Goal: Find specific page/section: Find specific page/section

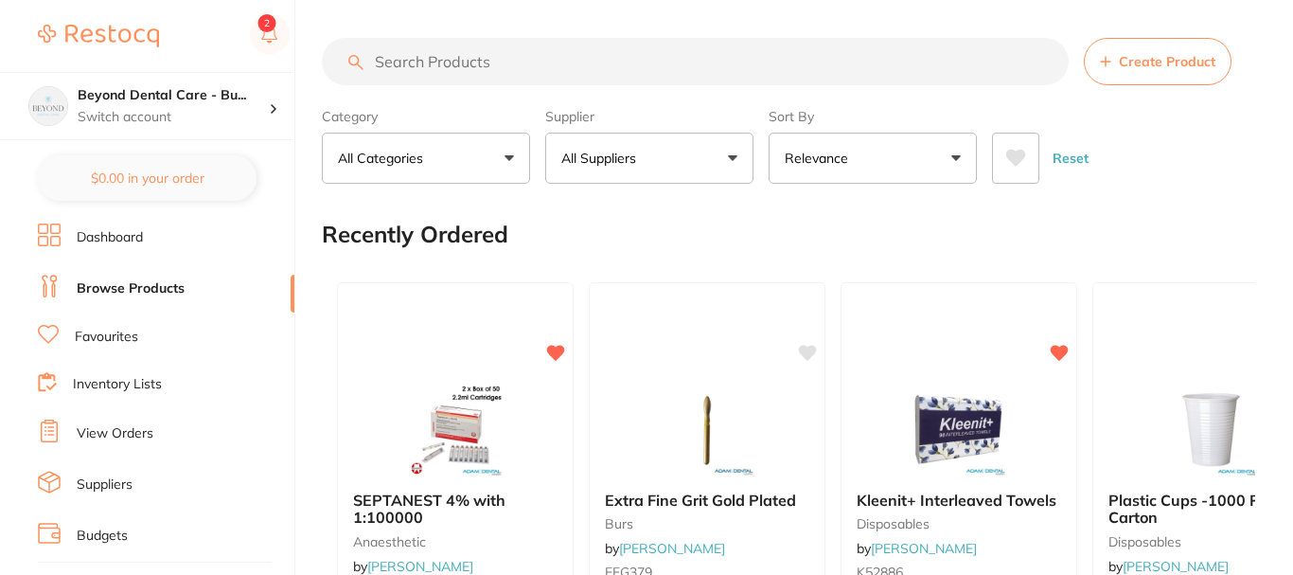
click at [495, 64] on input "search" at bounding box center [695, 61] width 747 height 47
type input "j"
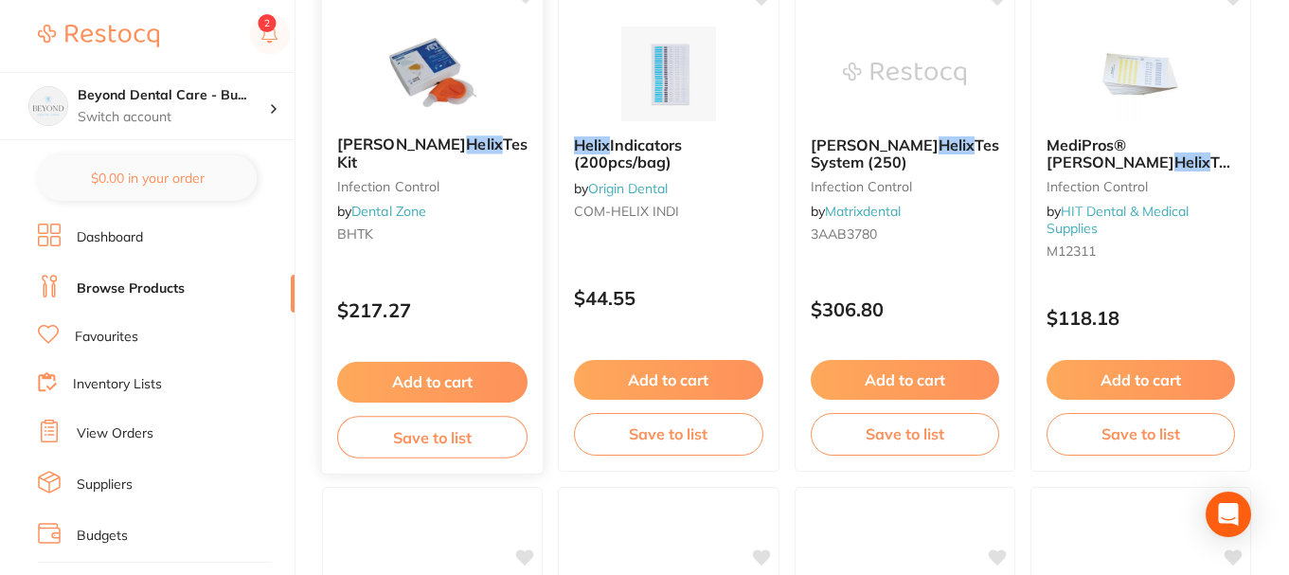
scroll to position [95, 0]
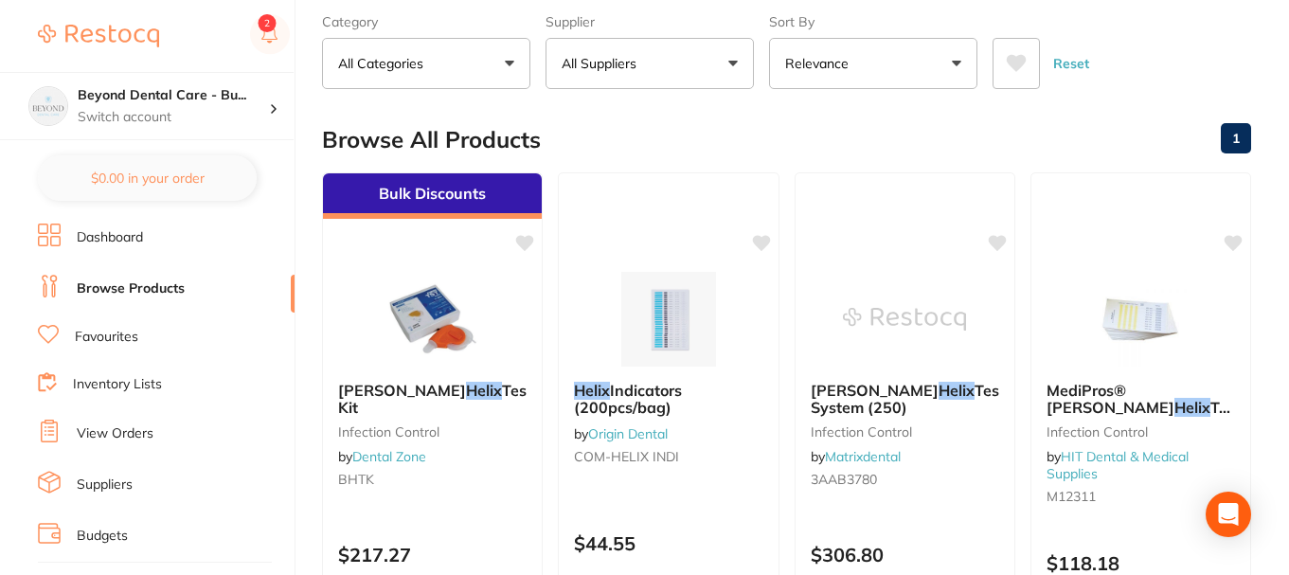
type input "helix"
click at [131, 330] on link "Favourites" at bounding box center [106, 337] width 63 height 19
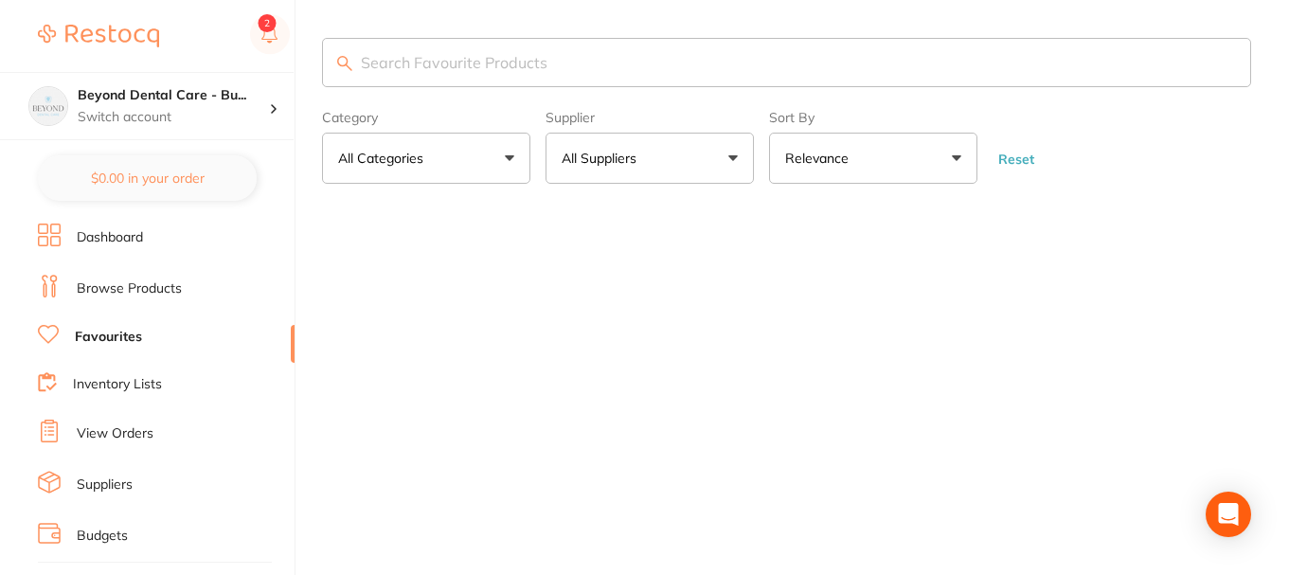
click at [498, 61] on input "search" at bounding box center [786, 62] width 929 height 49
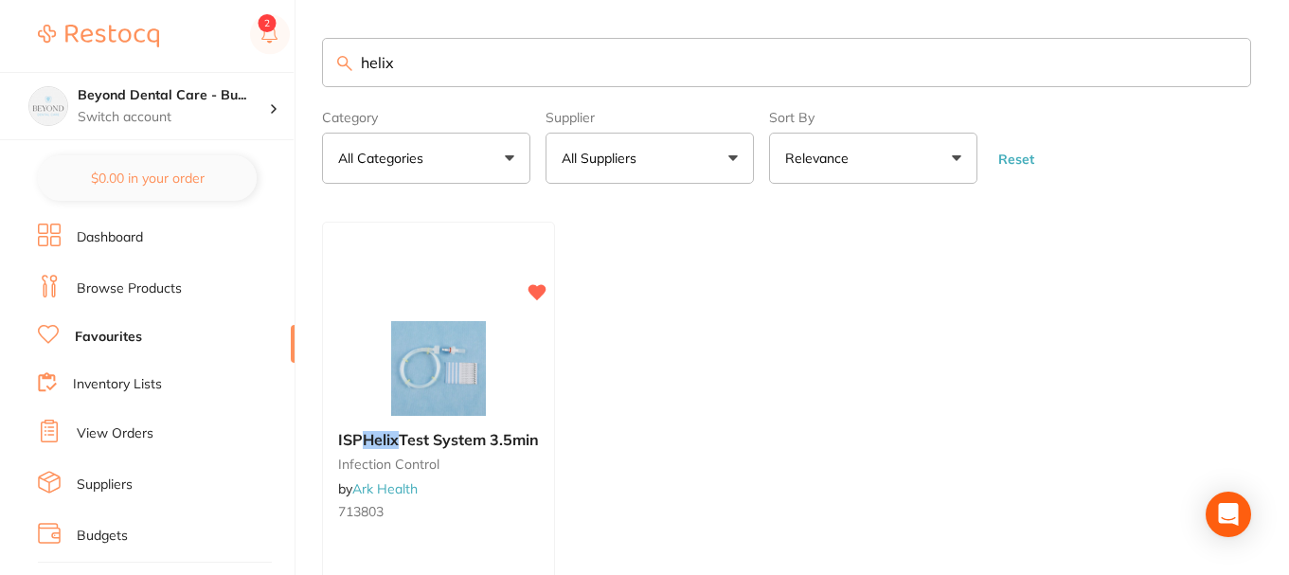
type input "helix"
drag, startPoint x: 426, startPoint y: 70, endPoint x: 339, endPoint y: 69, distance: 87.1
click at [339, 69] on div "helix" at bounding box center [786, 62] width 929 height 49
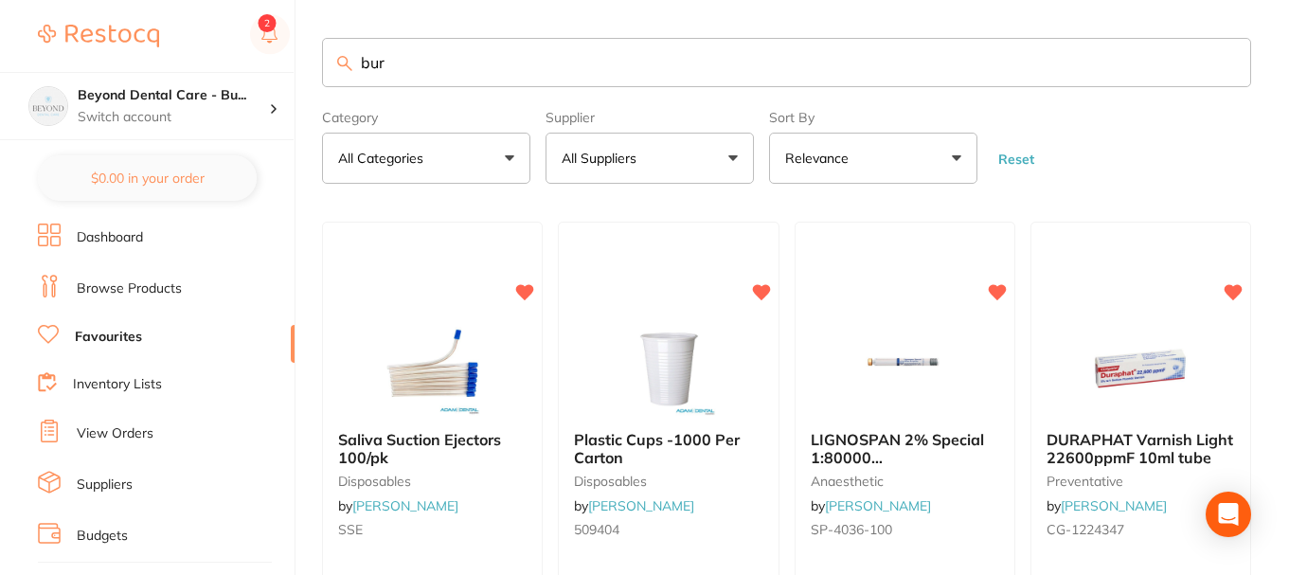
type input "bur"
